Goal: Information Seeking & Learning: Check status

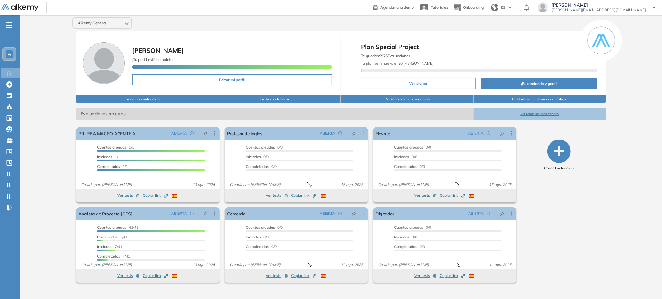
click at [39, 79] on div "Alkemy General [PERSON_NAME] ¡Tu perfil está completo! Editar mi perfil Plan Sp…" at bounding box center [341, 152] width 642 height 275
click at [8, 27] on span "-" at bounding box center [9, 24] width 7 height 5
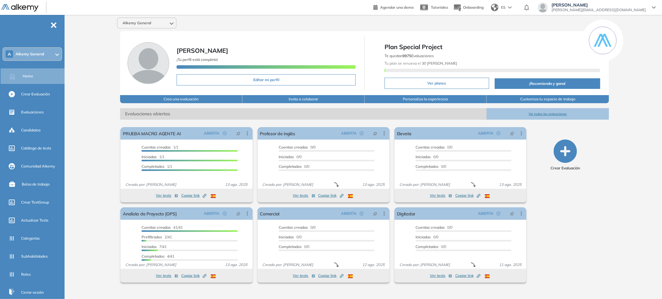
click at [51, 52] on div "A Alkemy General" at bounding box center [32, 54] width 58 height 12
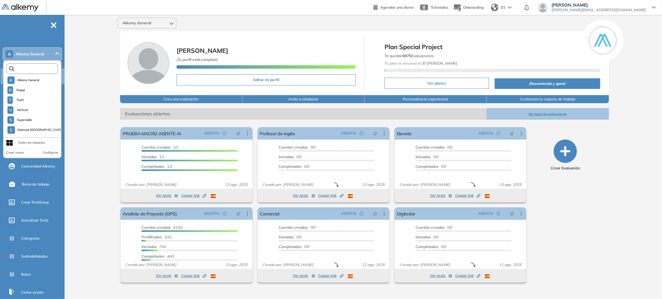
click at [44, 69] on input "text" at bounding box center [33, 68] width 39 height 5
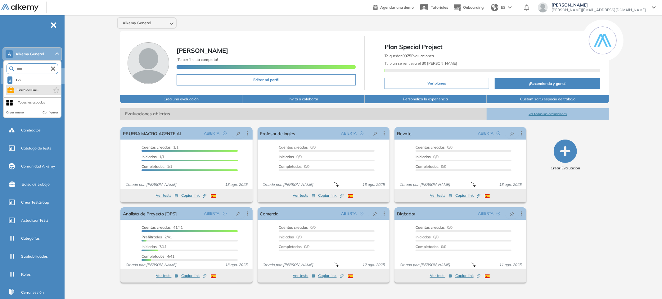
type input "*****"
click at [42, 91] on li "Tierra del Fue..." at bounding box center [33, 90] width 55 height 10
click at [23, 89] on span "Tierra del Fue..." at bounding box center [28, 90] width 22 height 5
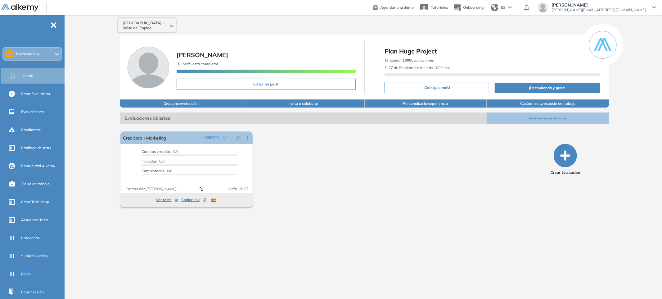
click at [339, 170] on div "El proctoring será activado ¡Importante!: Los usuarios que ya realizaron la eva…" at bounding box center [323, 169] width 411 height 80
click at [498, 139] on div "El proctoring será activado ¡Importante!: Los usuarios que ya realizaron la eva…" at bounding box center [323, 169] width 411 height 80
click at [531, 116] on button "Ver todas las evaluaciones" at bounding box center [548, 117] width 122 height 11
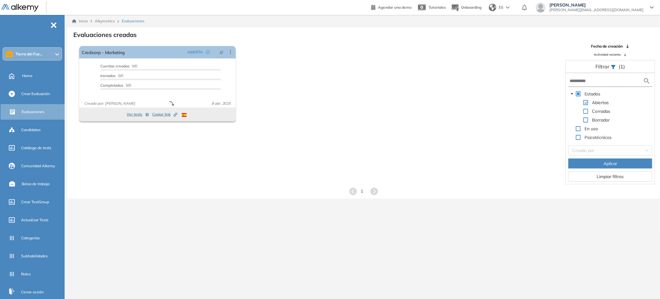
click at [586, 112] on span at bounding box center [585, 111] width 5 height 5
click at [638, 163] on button "Aplicar" at bounding box center [610, 163] width 84 height 10
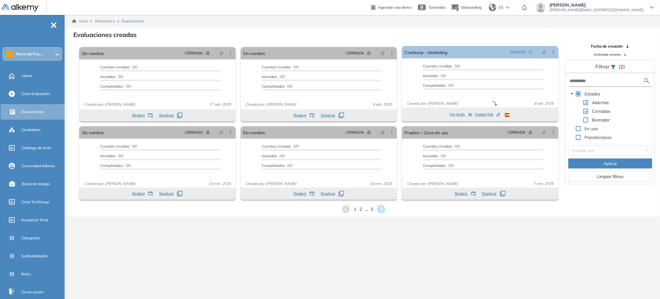
click at [382, 208] on icon at bounding box center [381, 209] width 8 height 8
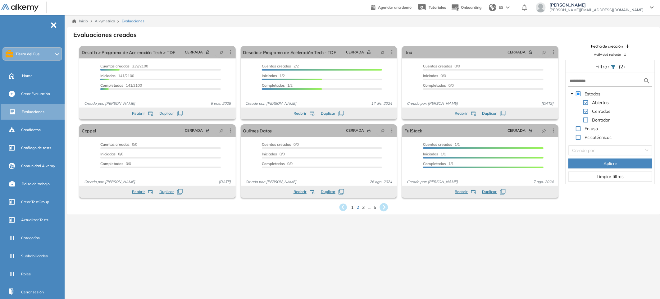
click at [383, 207] on icon at bounding box center [384, 207] width 8 height 8
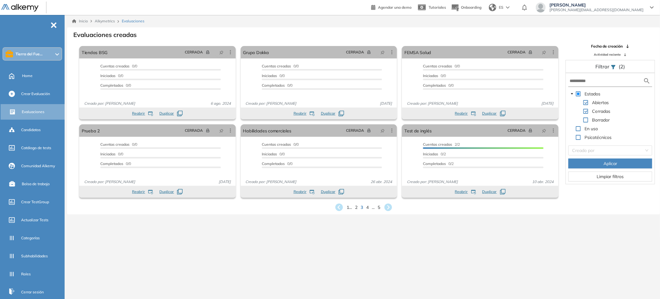
click at [332, 208] on div "1 ... 2 3 4 ... 5" at bounding box center [363, 206] width 583 height 9
click at [336, 207] on icon at bounding box center [339, 207] width 8 height 8
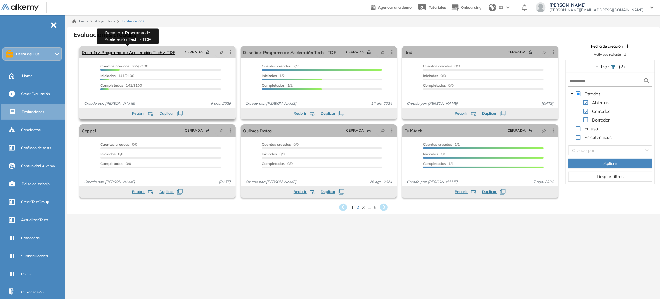
click at [133, 54] on link "Desafío > Programa de Aceleración Tech > TDF" at bounding box center [128, 52] width 93 height 12
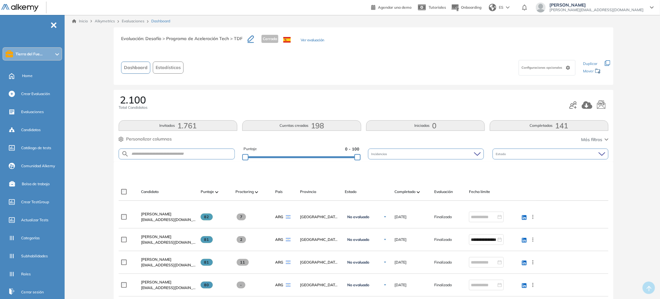
click at [313, 40] on button "Ver evaluación" at bounding box center [312, 40] width 24 height 7
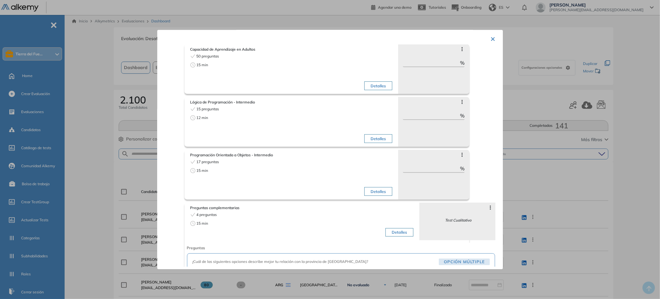
scroll to position [55, 0]
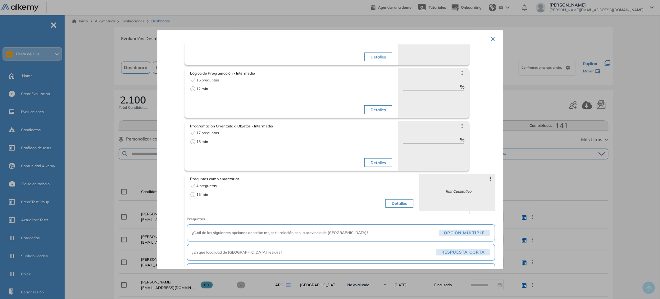
click at [408, 206] on button "Detalles" at bounding box center [400, 203] width 28 height 9
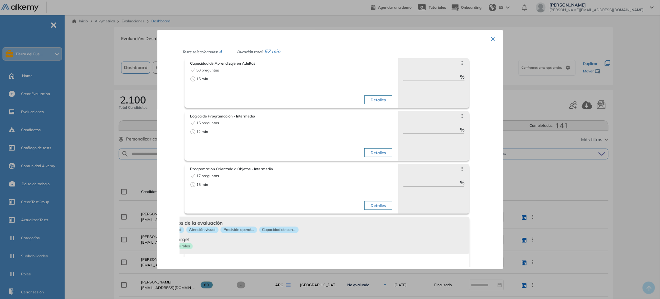
scroll to position [0, 0]
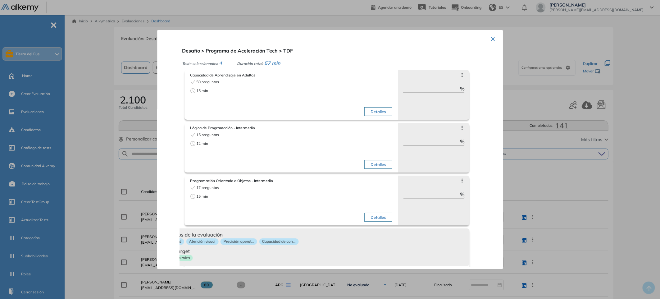
click at [491, 39] on button "×" at bounding box center [492, 38] width 5 height 12
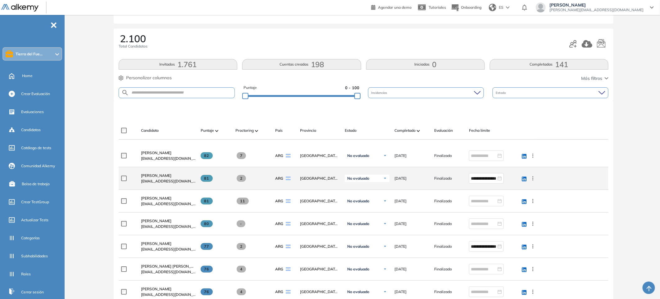
scroll to position [68, 0]
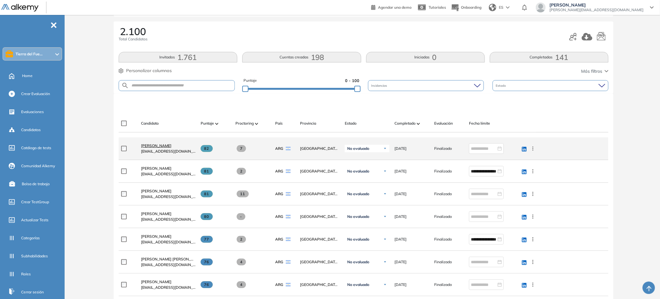
click at [163, 146] on span "[PERSON_NAME]" at bounding box center [156, 145] width 30 height 5
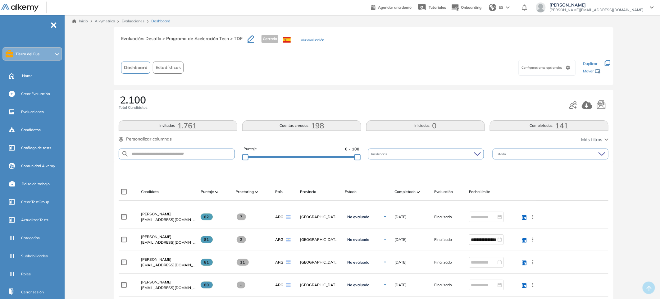
scroll to position [0, 0]
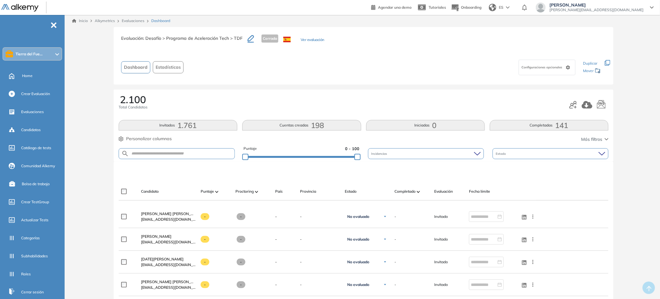
click at [215, 189] on span at bounding box center [216, 191] width 3 height 6
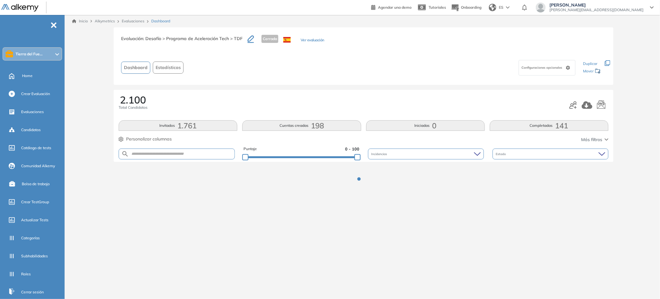
scroll to position [0, 0]
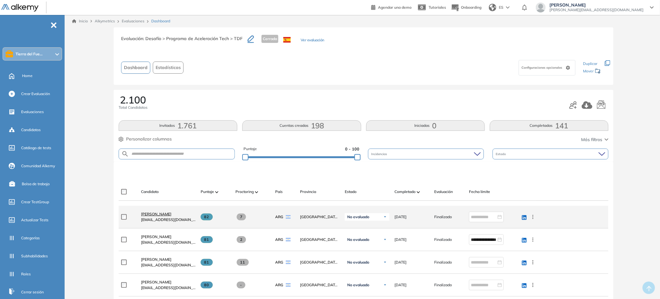
click at [158, 214] on span "[PERSON_NAME]" at bounding box center [156, 213] width 30 height 5
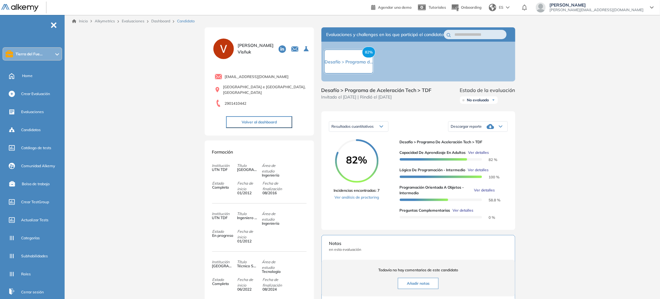
click at [576, 132] on div "Inicio Alkymetrics Evaluaciones Dashboard Candidato Duración : 00:00:00 Cantida…" at bounding box center [363, 221] width 593 height 412
click at [366, 222] on div "82% Incidencias encontradas: 7 Ver análisis de proctoring" at bounding box center [364, 180] width 61 height 83
click at [360, 200] on link "Ver análisis de proctoring" at bounding box center [357, 197] width 46 height 6
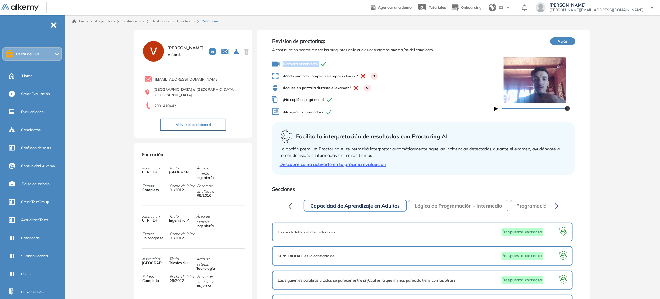
drag, startPoint x: 281, startPoint y: 61, endPoint x: 354, endPoint y: 61, distance: 73.3
click at [354, 61] on span "¿Cámara encendida?" at bounding box center [383, 63] width 222 height 7
drag, startPoint x: 284, startPoint y: 78, endPoint x: 353, endPoint y: 86, distance: 68.8
click at [352, 87] on div "¿Cámara encendida? ¿Modo pantalla completa siempre activado? 2 ¿Mouse en pantal…" at bounding box center [383, 88] width 222 height 61
click at [354, 83] on div "¿Cámara encendida? ¿Modo pantalla completa siempre activado? 2 ¿Mouse en pantal…" at bounding box center [383, 88] width 222 height 61
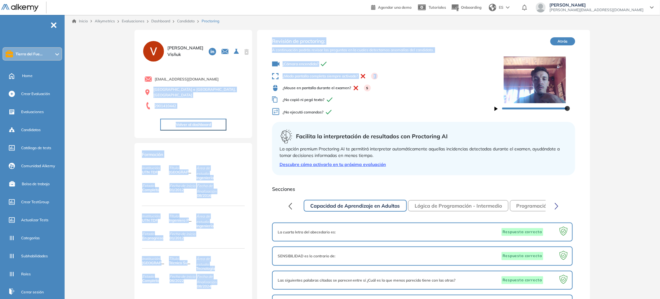
drag, startPoint x: 252, startPoint y: 88, endPoint x: 348, endPoint y: 83, distance: 95.4
click at [319, 73] on span "¿Modo pantalla completa siempre activado? 2" at bounding box center [383, 76] width 222 height 7
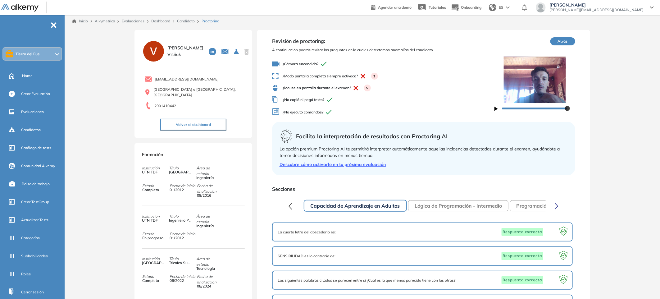
click at [555, 40] on button "Atrás" at bounding box center [562, 41] width 25 height 8
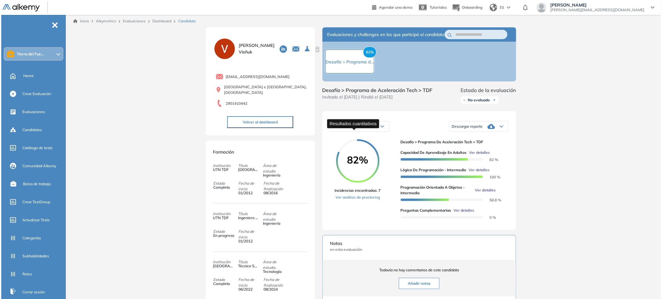
scroll to position [42, 0]
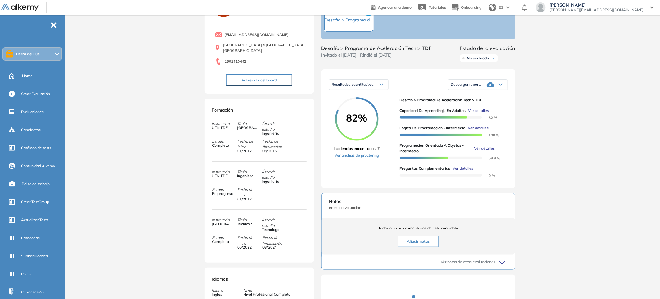
click at [534, 157] on div "Inicio Alkymetrics Evaluaciones Dashboard Candidato Duración : 00:00:00 Cantida…" at bounding box center [363, 173] width 593 height 401
click at [454, 171] on span "Ver detalles" at bounding box center [463, 168] width 21 height 6
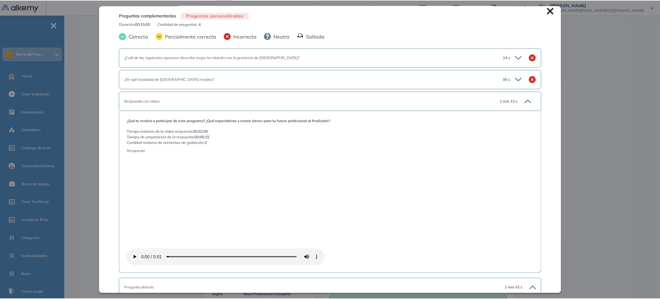
scroll to position [0, 0]
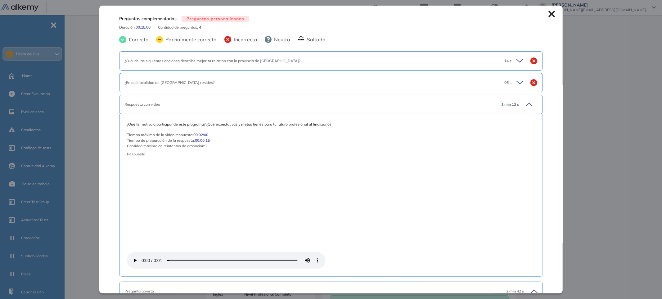
click at [554, 13] on div "Preguntas complementarias Preguntas personalizadas Duración : 00:15:00 Cantidad…" at bounding box center [330, 149] width 463 height 287
click at [550, 14] on icon at bounding box center [552, 14] width 7 height 7
